Goal: Navigation & Orientation: Find specific page/section

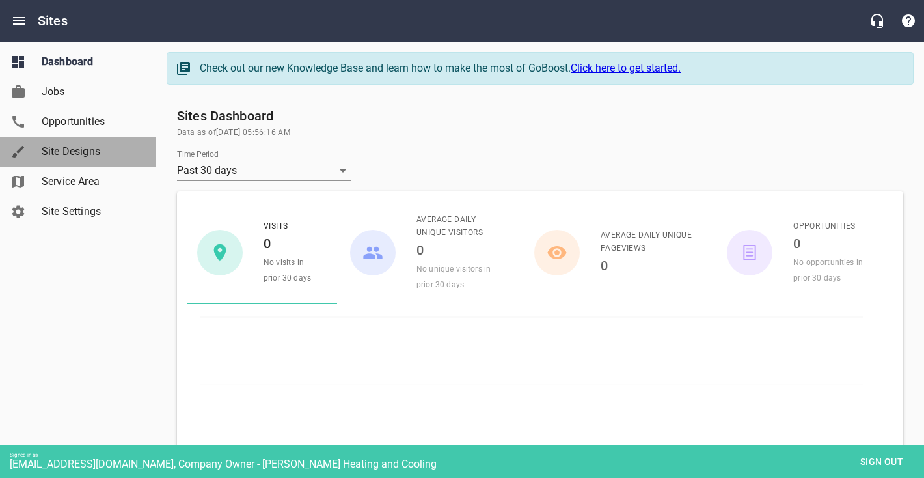
click at [78, 154] on span "Site Designs" at bounding box center [91, 152] width 99 height 16
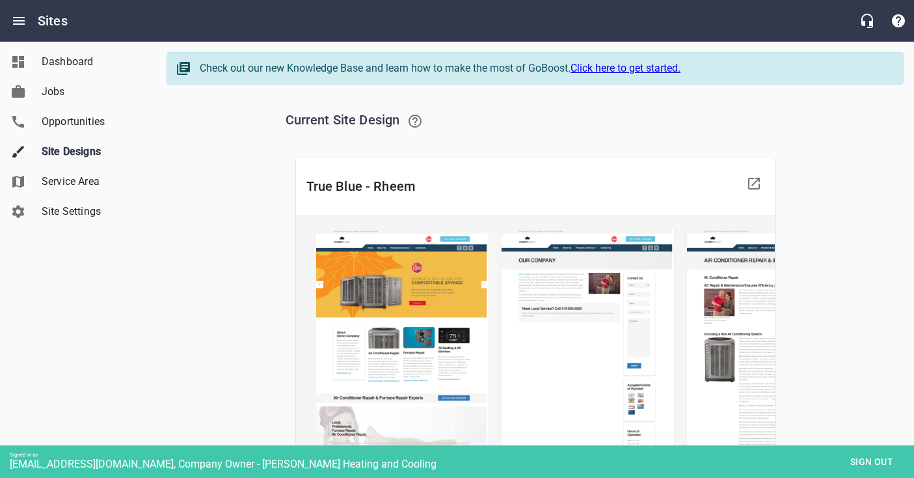
click at [877, 465] on span "Sign out" at bounding box center [871, 461] width 55 height 16
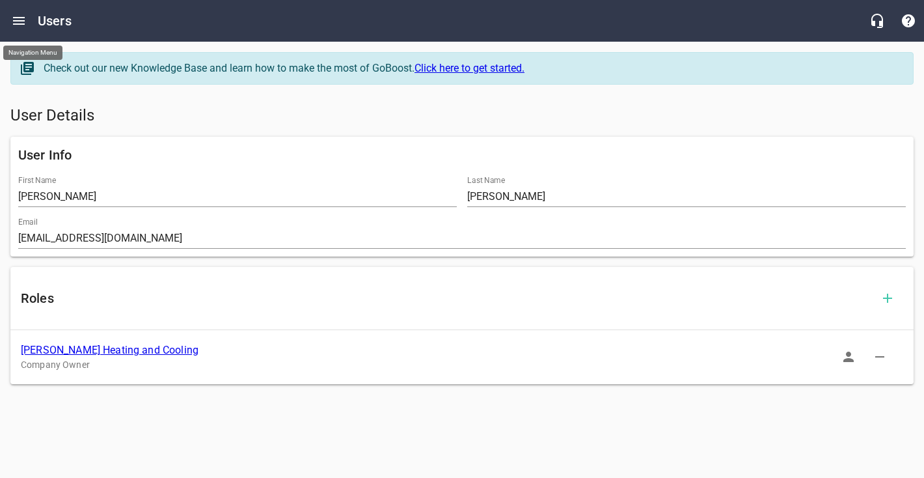
click at [11, 20] on icon "Open drawer" at bounding box center [19, 21] width 16 height 16
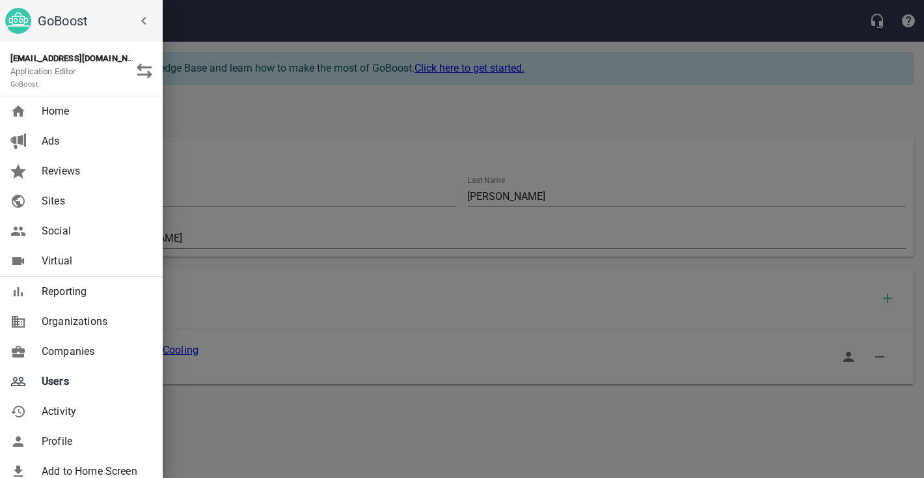
click at [87, 351] on span "Companies" at bounding box center [94, 352] width 105 height 16
